Goal: Task Accomplishment & Management: Manage account settings

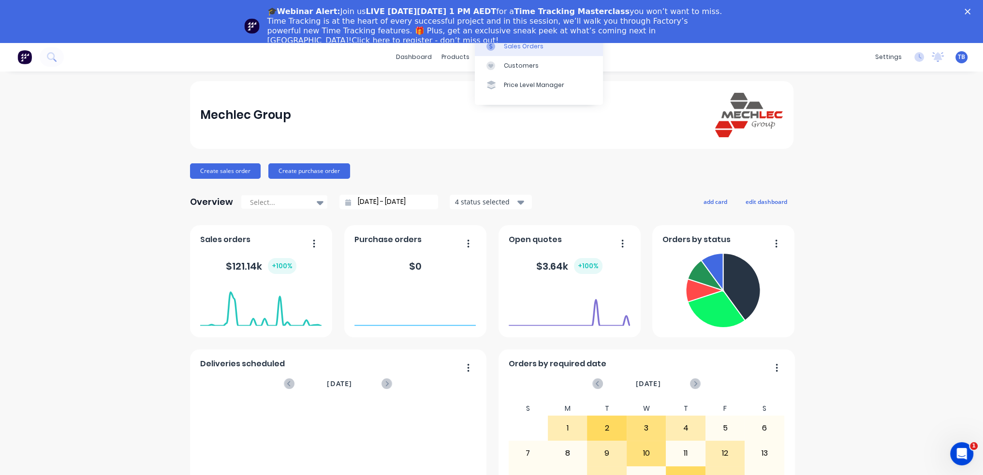
click at [522, 47] on div "Sales Orders" at bounding box center [524, 46] width 40 height 9
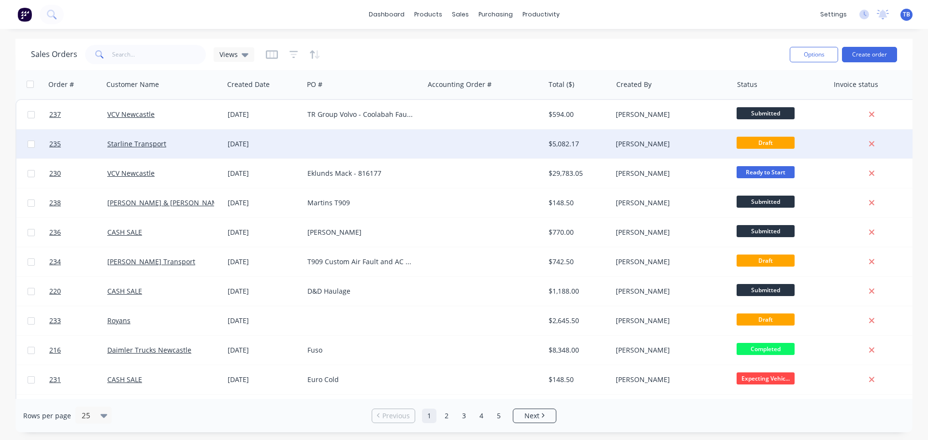
click at [175, 145] on div "Starline Transport" at bounding box center [160, 144] width 107 height 10
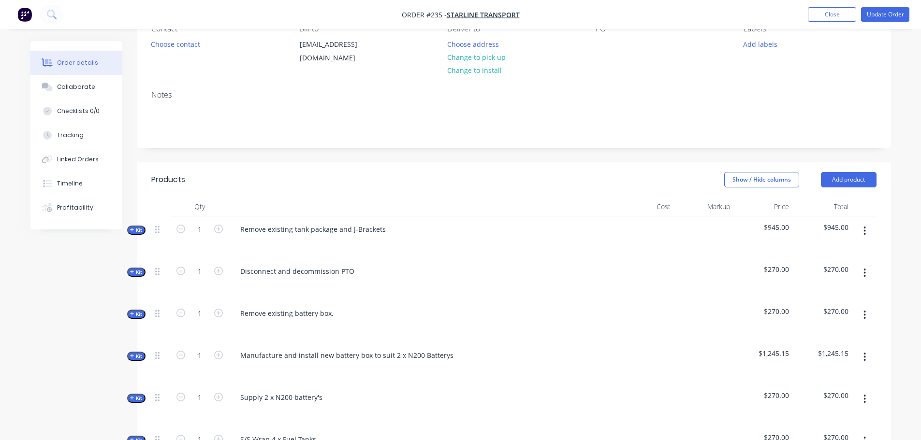
scroll to position [193, 0]
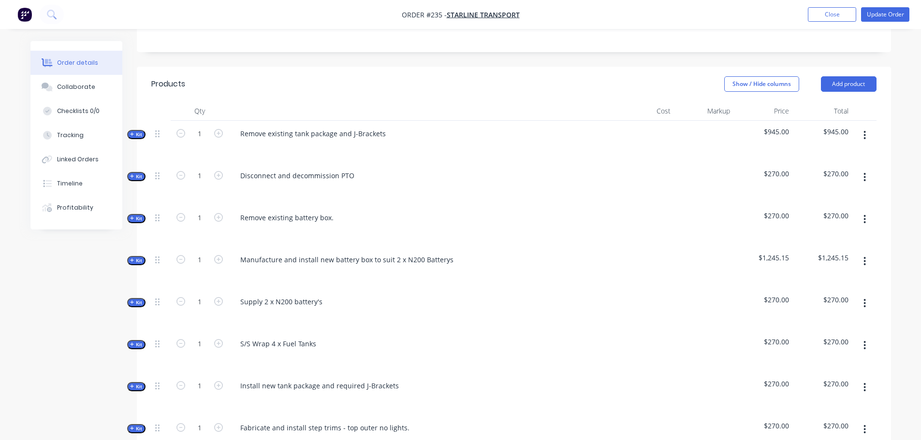
click at [133, 302] on icon "button" at bounding box center [132, 302] width 4 height 5
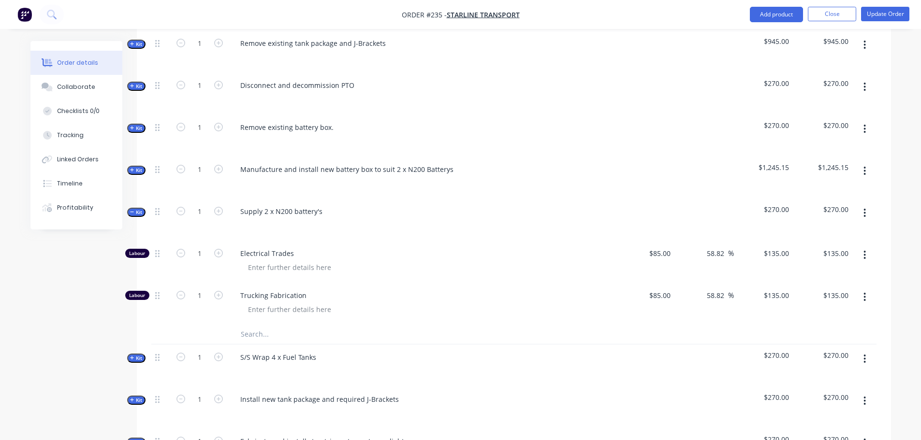
scroll to position [290, 0]
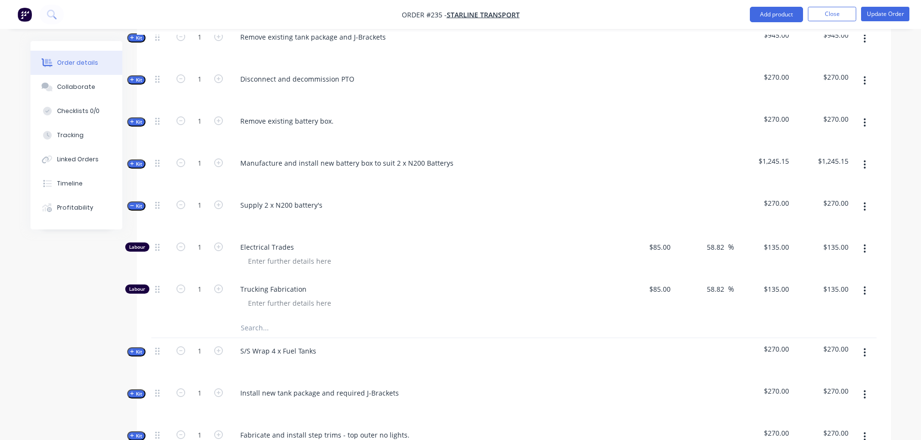
click at [251, 331] on input "text" at bounding box center [336, 327] width 193 height 19
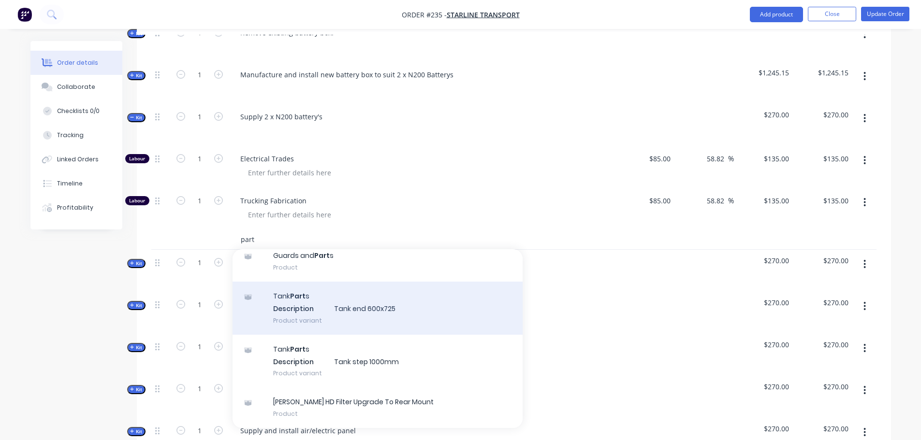
scroll to position [387, 0]
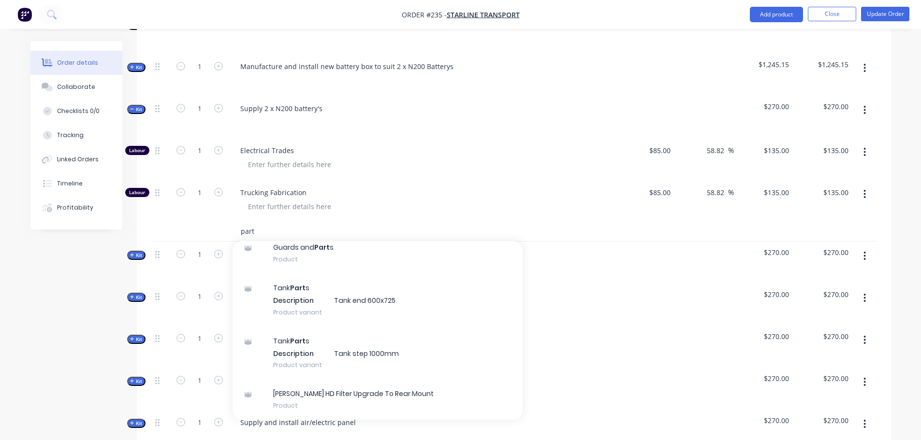
type input "part"
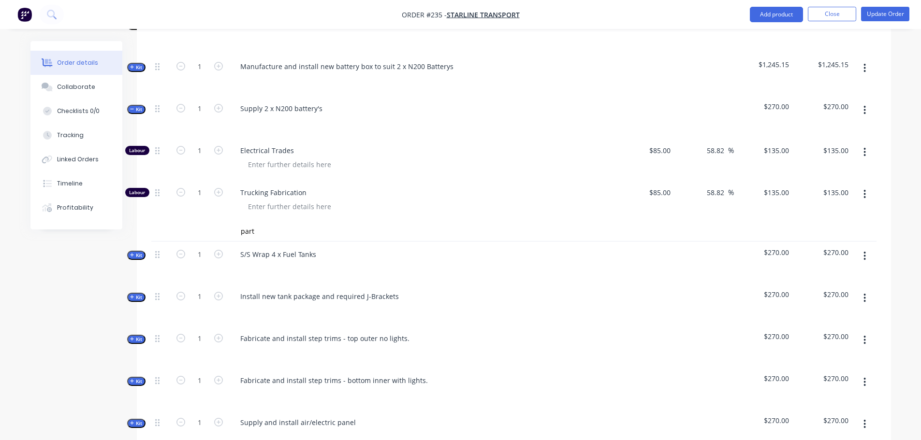
click at [404, 189] on span "Trucking Fabrication" at bounding box center [425, 193] width 371 height 10
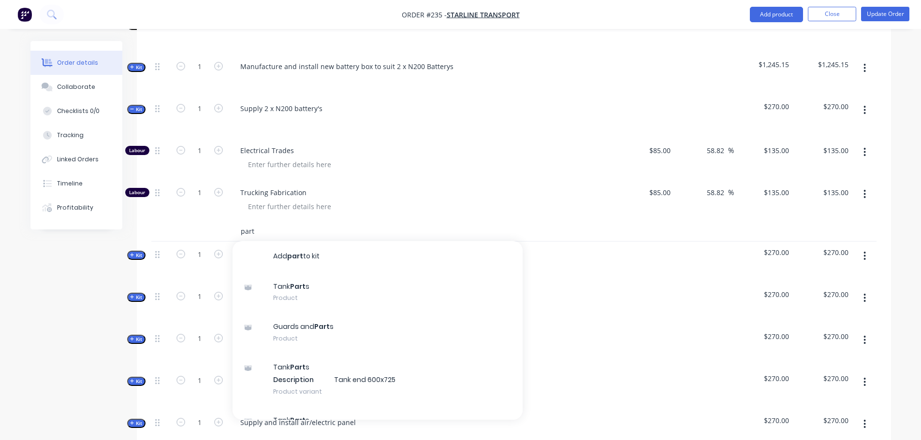
drag, startPoint x: 257, startPoint y: 234, endPoint x: 217, endPoint y: 236, distance: 40.2
click at [217, 236] on div "part Add part to kit Tank Part s Product Guards and Part s Product Tank Part s …" at bounding box center [513, 232] width 725 height 20
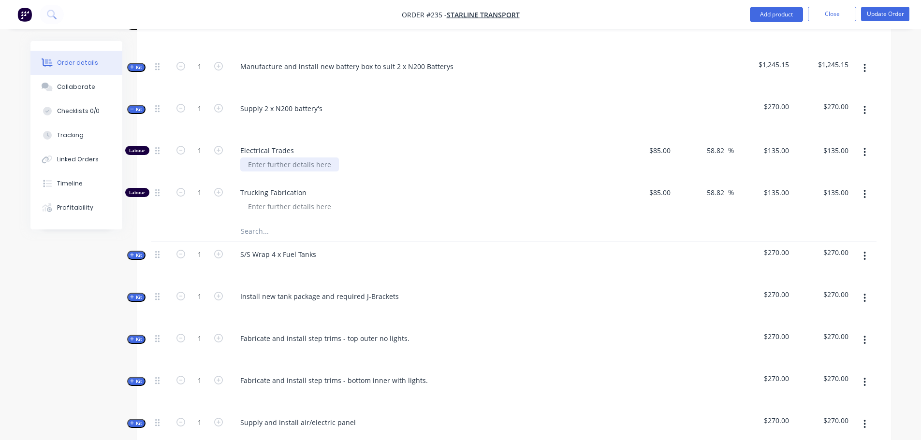
click at [260, 158] on div at bounding box center [289, 165] width 99 height 14
click at [263, 149] on span "Electrical Trades" at bounding box center [425, 150] width 371 height 10
click at [276, 150] on span "Electrical Trades" at bounding box center [425, 150] width 371 height 10
click at [285, 150] on span "Electrical Trades" at bounding box center [425, 150] width 371 height 10
click at [252, 148] on span "Electrical Trades" at bounding box center [425, 150] width 371 height 10
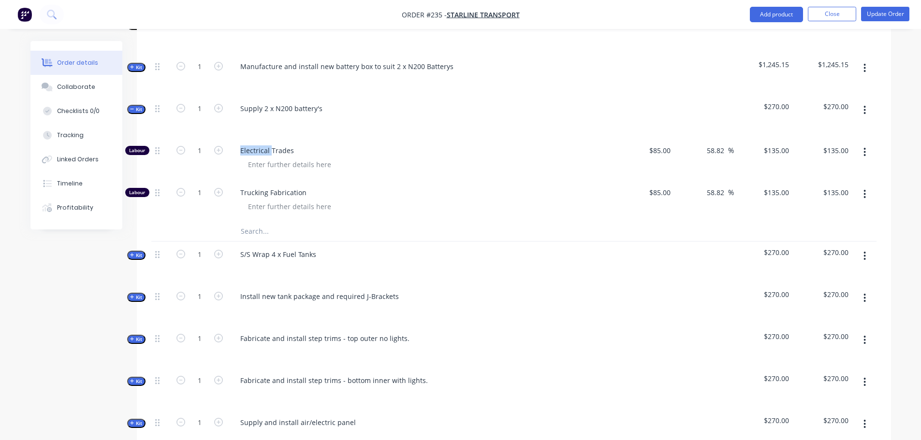
click at [252, 148] on span "Electrical Trades" at bounding box center [425, 150] width 371 height 10
click at [258, 234] on input "text" at bounding box center [336, 231] width 193 height 19
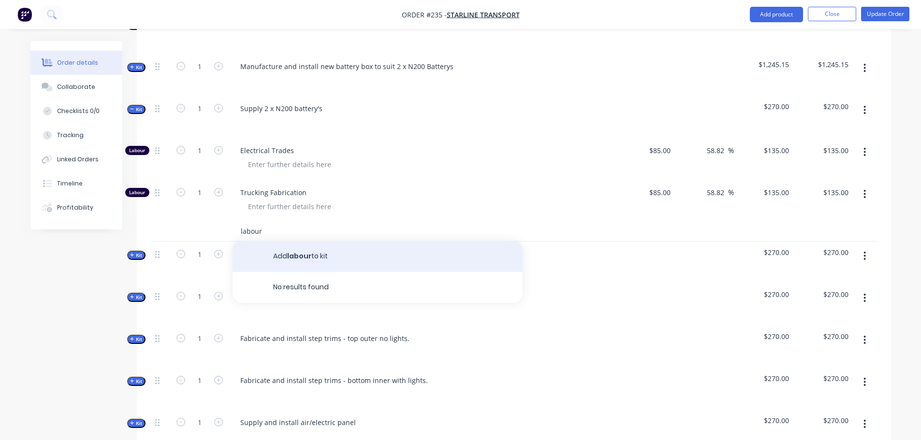
type input "labour"
click at [334, 258] on button "Add labour to kit" at bounding box center [377, 256] width 290 height 31
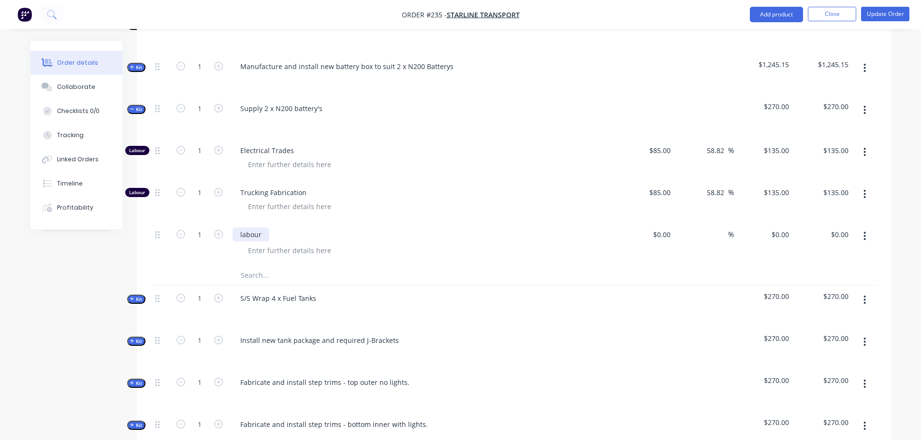
click at [254, 236] on div "labour" at bounding box center [250, 235] width 37 height 14
drag, startPoint x: 261, startPoint y: 236, endPoint x: 63, endPoint y: 236, distance: 198.2
click at [63, 236] on div "Created by [PERSON_NAME] Created [DATE] Required [DATE] Assigned to Add team me…" at bounding box center [460, 234] width 860 height 1161
click at [709, 224] on div "%" at bounding box center [703, 244] width 59 height 44
click at [712, 230] on div "%" at bounding box center [703, 244] width 59 height 44
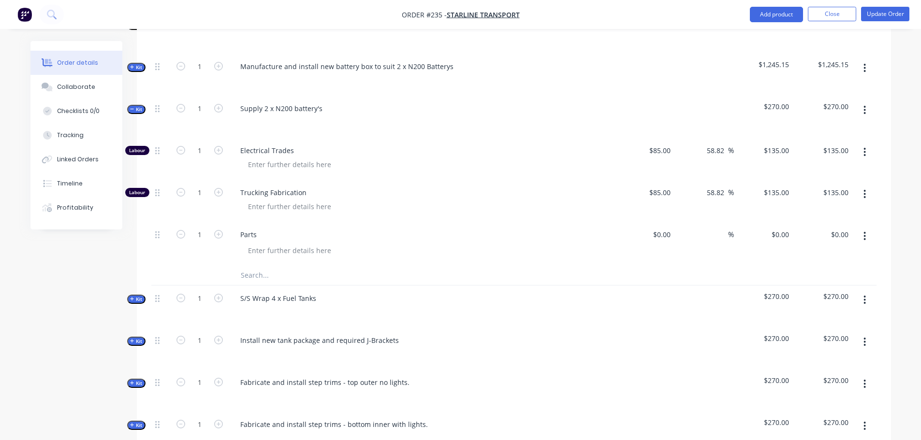
click at [711, 235] on div "%" at bounding box center [703, 244] width 59 height 44
drag, startPoint x: 707, startPoint y: 240, endPoint x: 675, endPoint y: 236, distance: 32.7
click at [705, 240] on div "%" at bounding box center [703, 244] width 59 height 44
click at [667, 236] on input at bounding box center [663, 235] width 22 height 14
type input "$317.00"
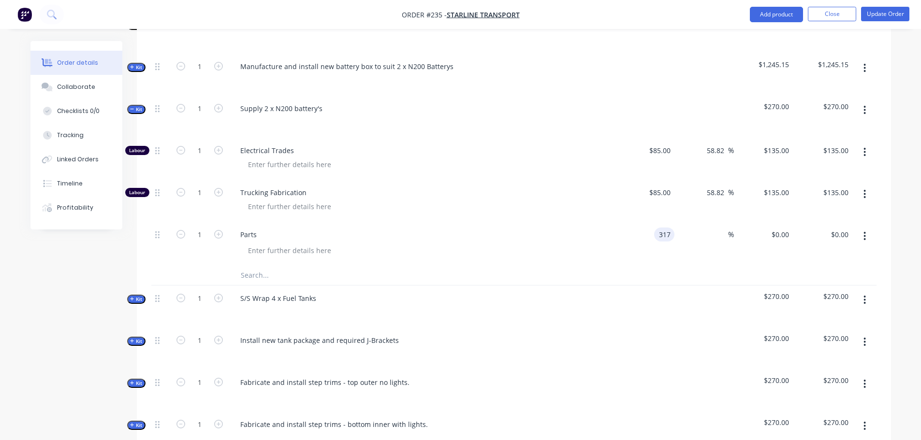
type input "$317.00"
click at [702, 231] on div "%" at bounding box center [703, 244] width 59 height 44
click at [720, 234] on input at bounding box center [722, 235] width 11 height 14
type input "25"
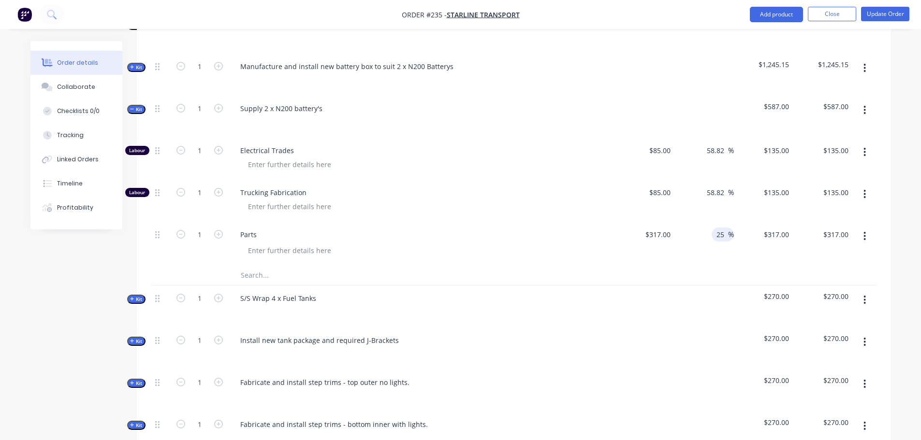
type input "$396.25"
click at [783, 270] on div at bounding box center [513, 276] width 725 height 20
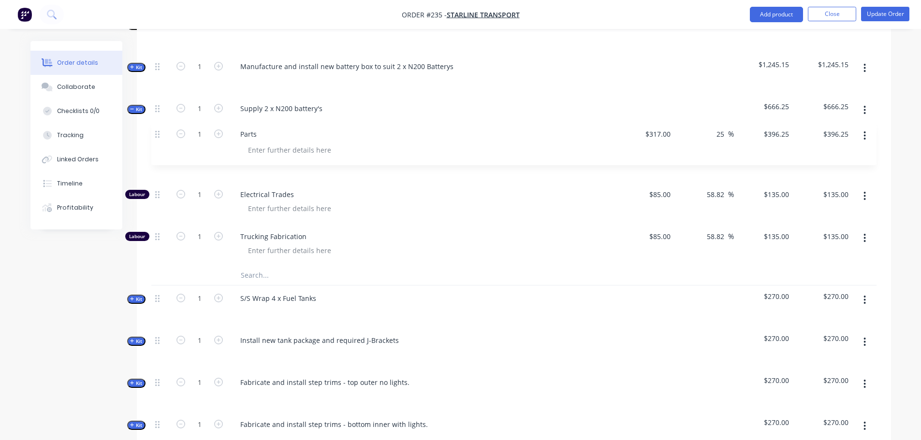
drag, startPoint x: 158, startPoint y: 234, endPoint x: 158, endPoint y: 130, distance: 104.4
click at [158, 130] on div "Kit 1 Supply 2 x N200 battery's $666.25 $666.25 Labour 1 Electrical Trades $85.…" at bounding box center [513, 191] width 725 height 190
click at [860, 196] on button "button" at bounding box center [864, 196] width 23 height 17
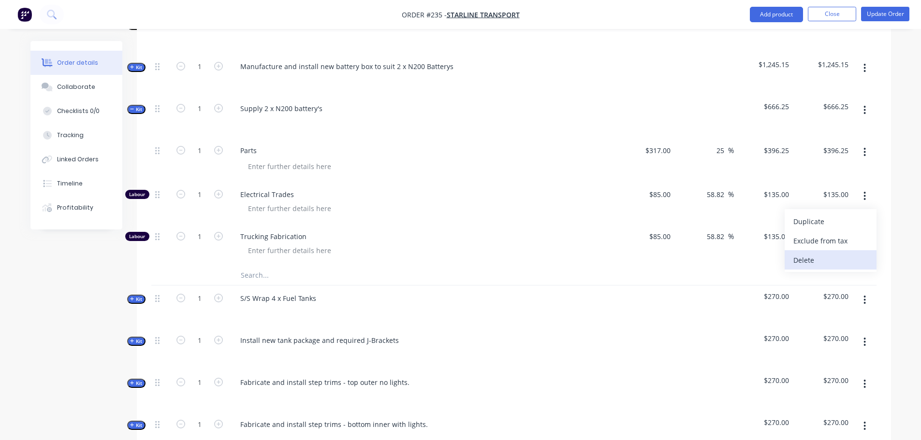
click at [841, 262] on div "Delete" at bounding box center [830, 260] width 74 height 14
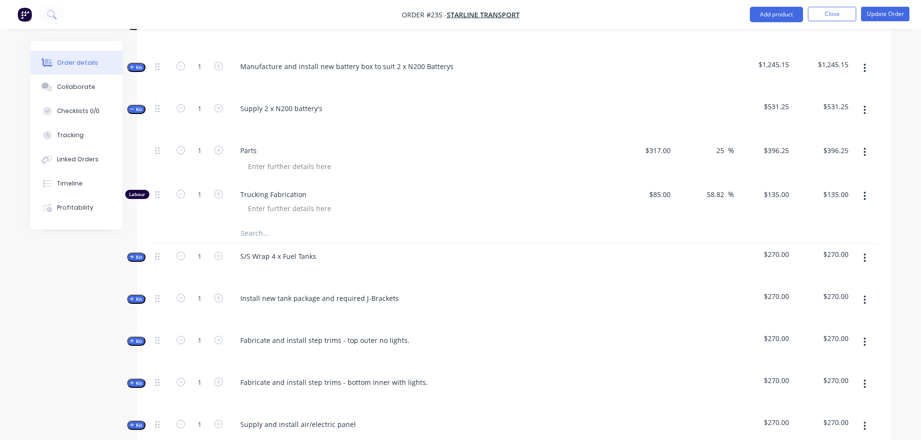
click at [862, 199] on button "button" at bounding box center [864, 196] width 23 height 17
click at [830, 260] on div "Delete" at bounding box center [830, 260] width 74 height 14
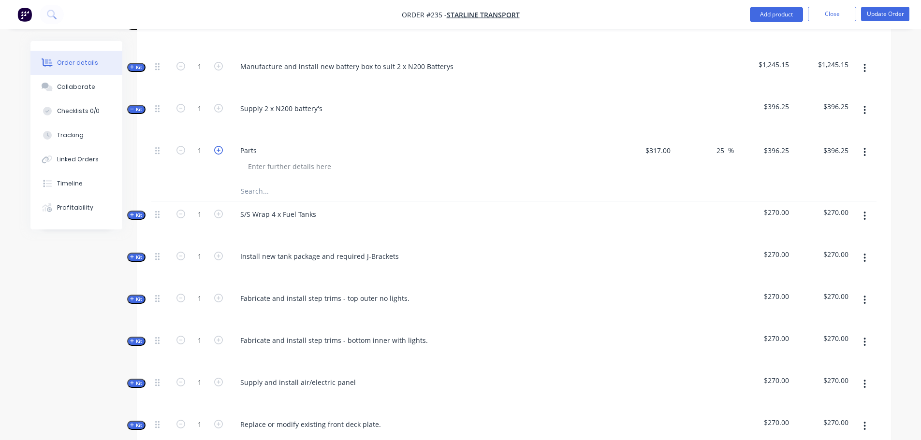
click at [220, 151] on icon "button" at bounding box center [218, 150] width 9 height 9
type input "2"
type input "$792.50"
click at [249, 155] on div "Parts" at bounding box center [248, 151] width 32 height 14
drag, startPoint x: 249, startPoint y: 152, endPoint x: 198, endPoint y: 151, distance: 51.2
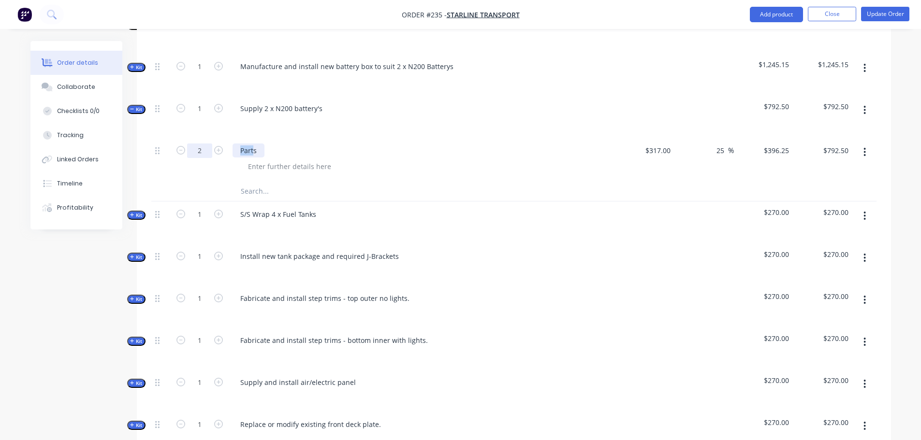
click at [149, 154] on div "Qty Cost Markup Price Total Kit 1 Remove existing tank package and J-Brackets $…" at bounding box center [514, 196] width 754 height 577
drag, startPoint x: 257, startPoint y: 152, endPoint x: 146, endPoint y: 153, distance: 111.2
click at [146, 153] on div "Qty Cost Markup Price Total Kit 1 Remove existing tank package and J-Brackets $…" at bounding box center [514, 196] width 754 height 577
drag, startPoint x: 716, startPoint y: 149, endPoint x: 725, endPoint y: 150, distance: 9.2
click at [723, 150] on input "25" at bounding box center [721, 151] width 13 height 14
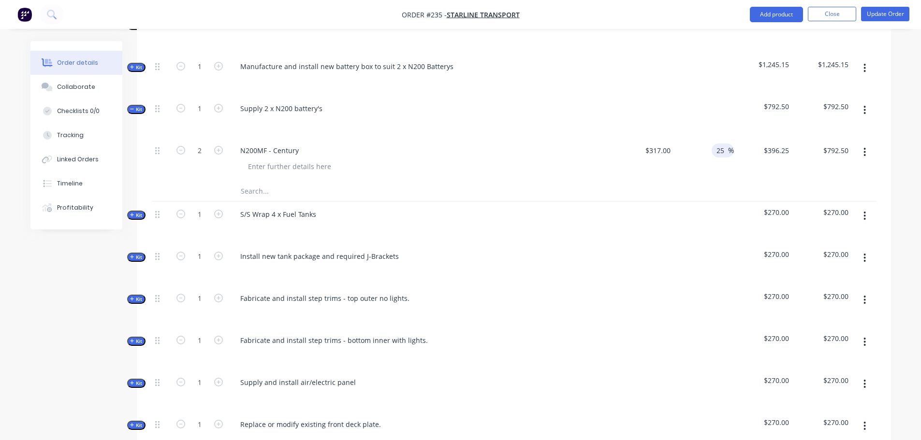
click at [496, 196] on div at bounding box center [377, 191] width 290 height 19
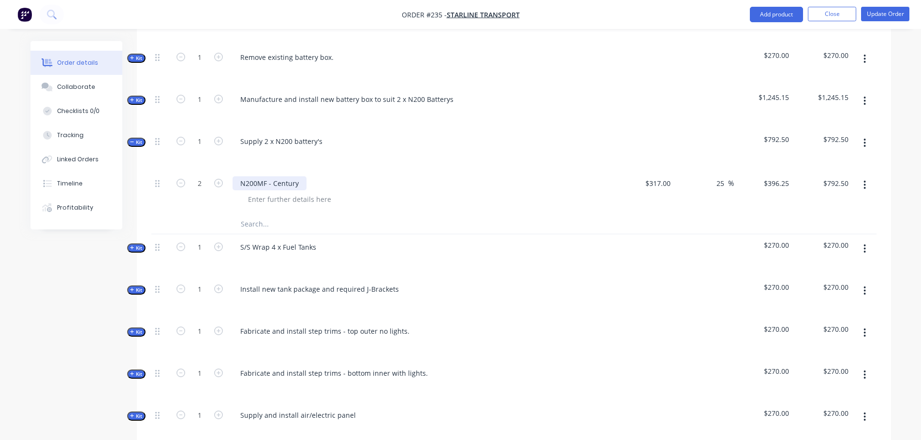
scroll to position [338, 0]
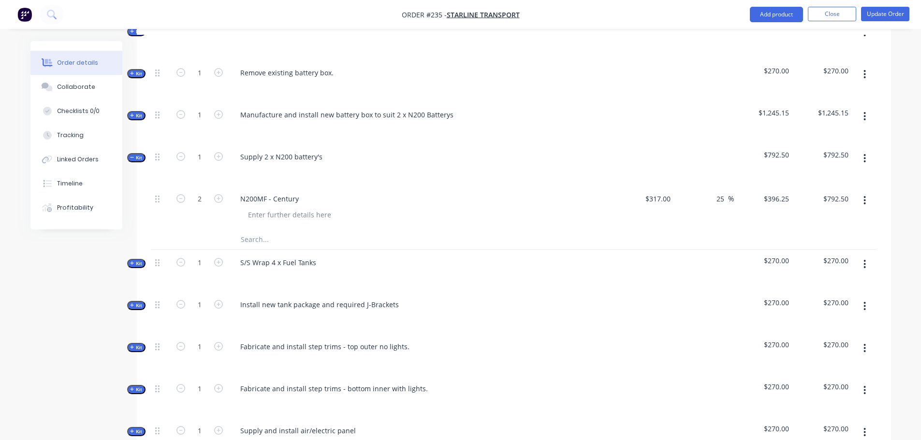
click at [139, 159] on span "Kit" at bounding box center [136, 157] width 13 height 7
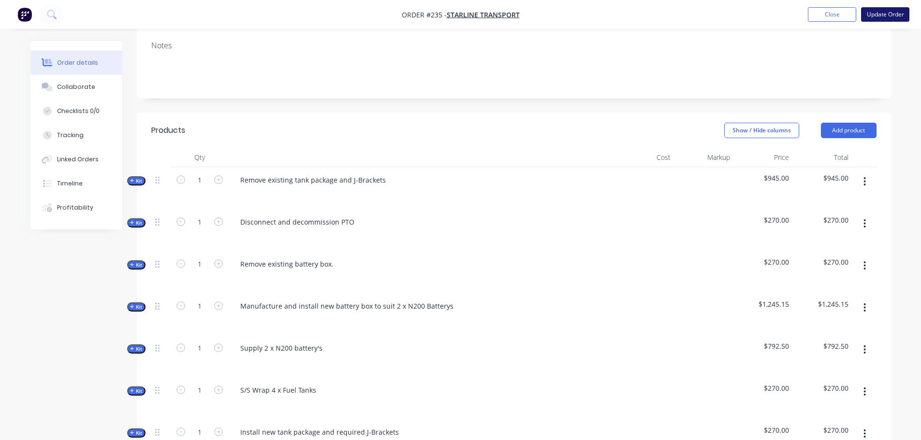
scroll to position [145, 0]
click at [887, 14] on button "Update Order" at bounding box center [885, 14] width 48 height 14
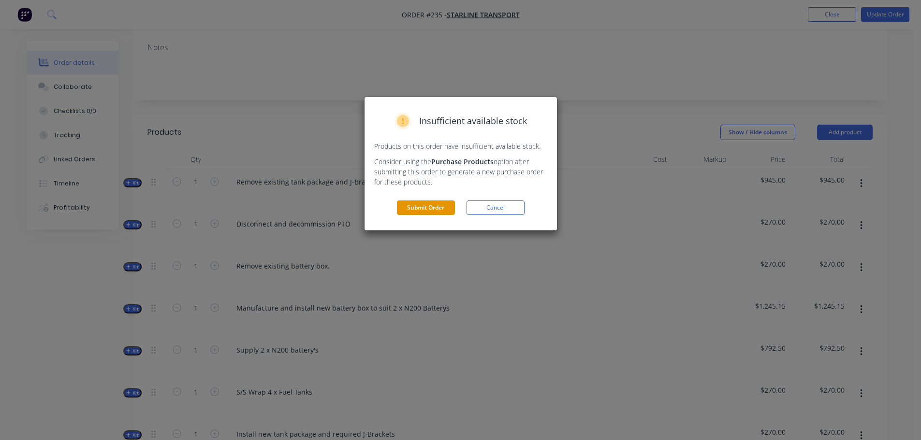
click at [435, 210] on button "Submit Order" at bounding box center [426, 208] width 58 height 14
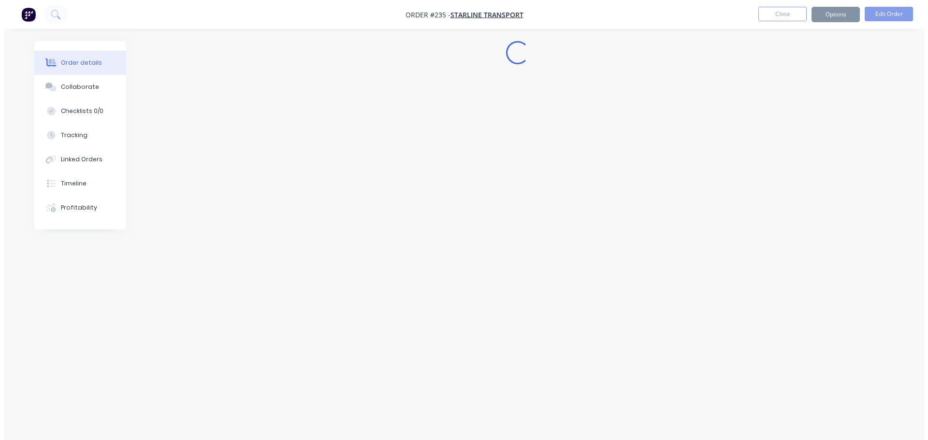
scroll to position [0, 0]
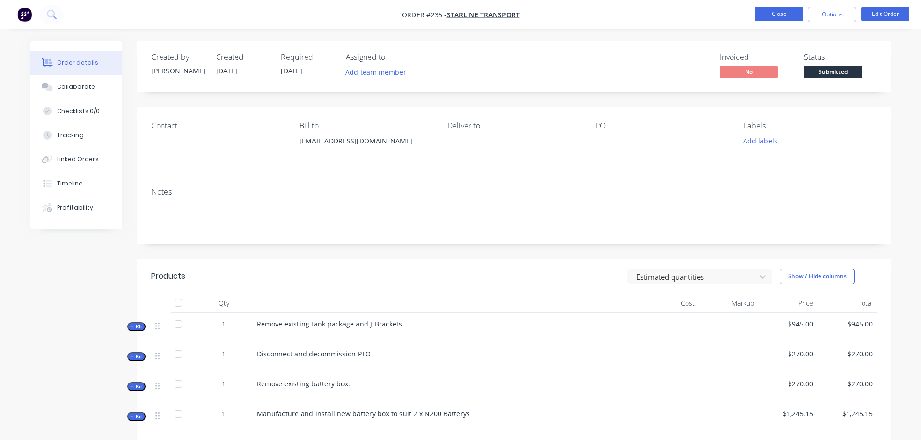
click at [782, 20] on button "Close" at bounding box center [778, 14] width 48 height 14
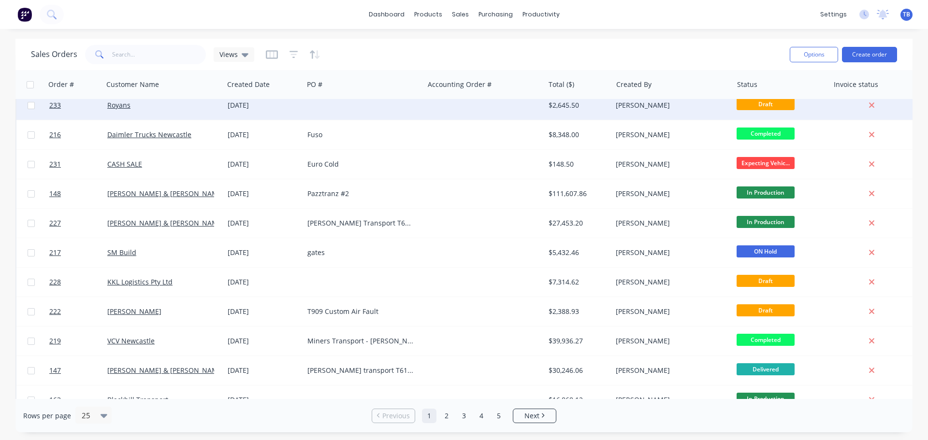
scroll to position [145, 0]
